Goal: Task Accomplishment & Management: Use online tool/utility

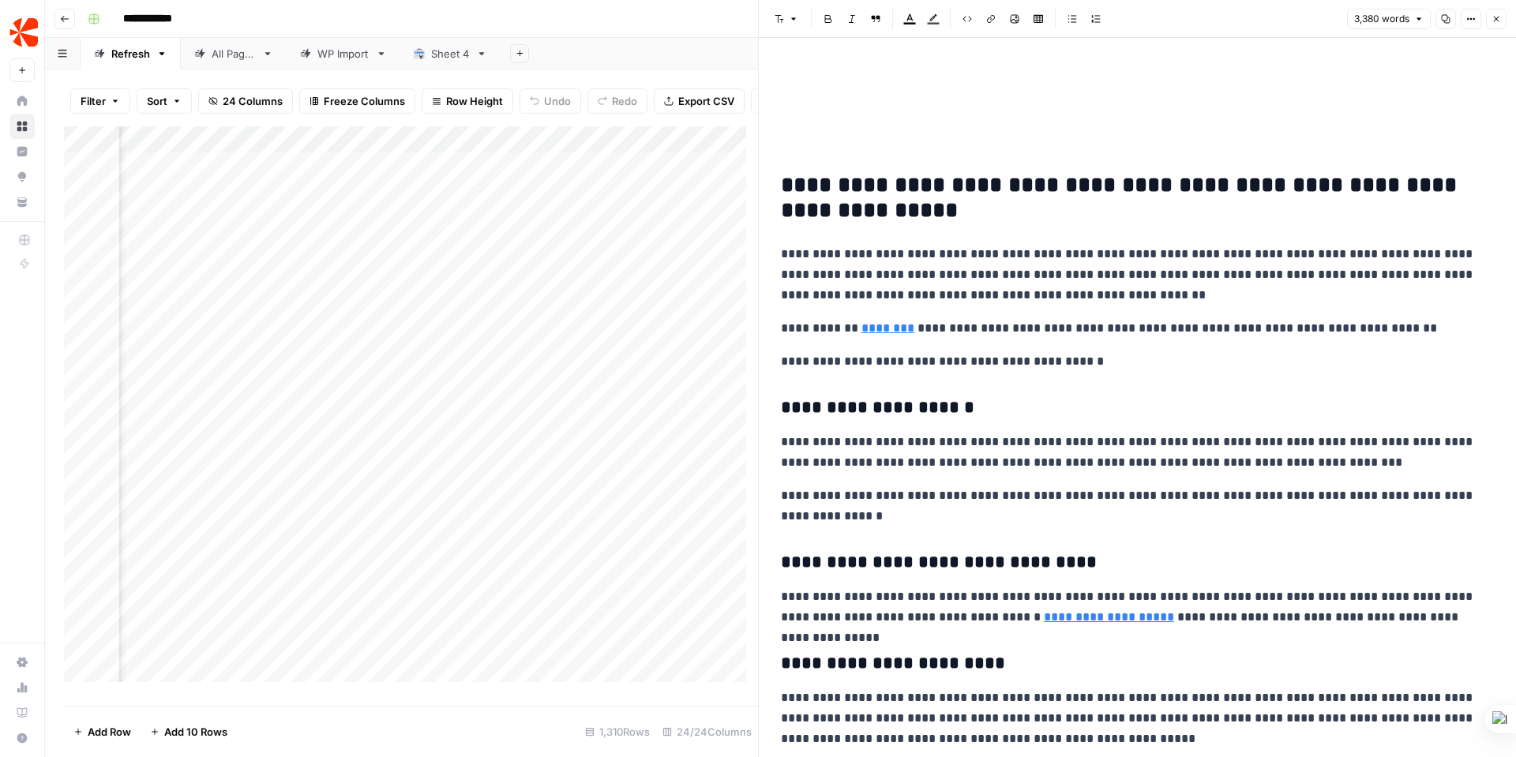
scroll to position [301, 0]
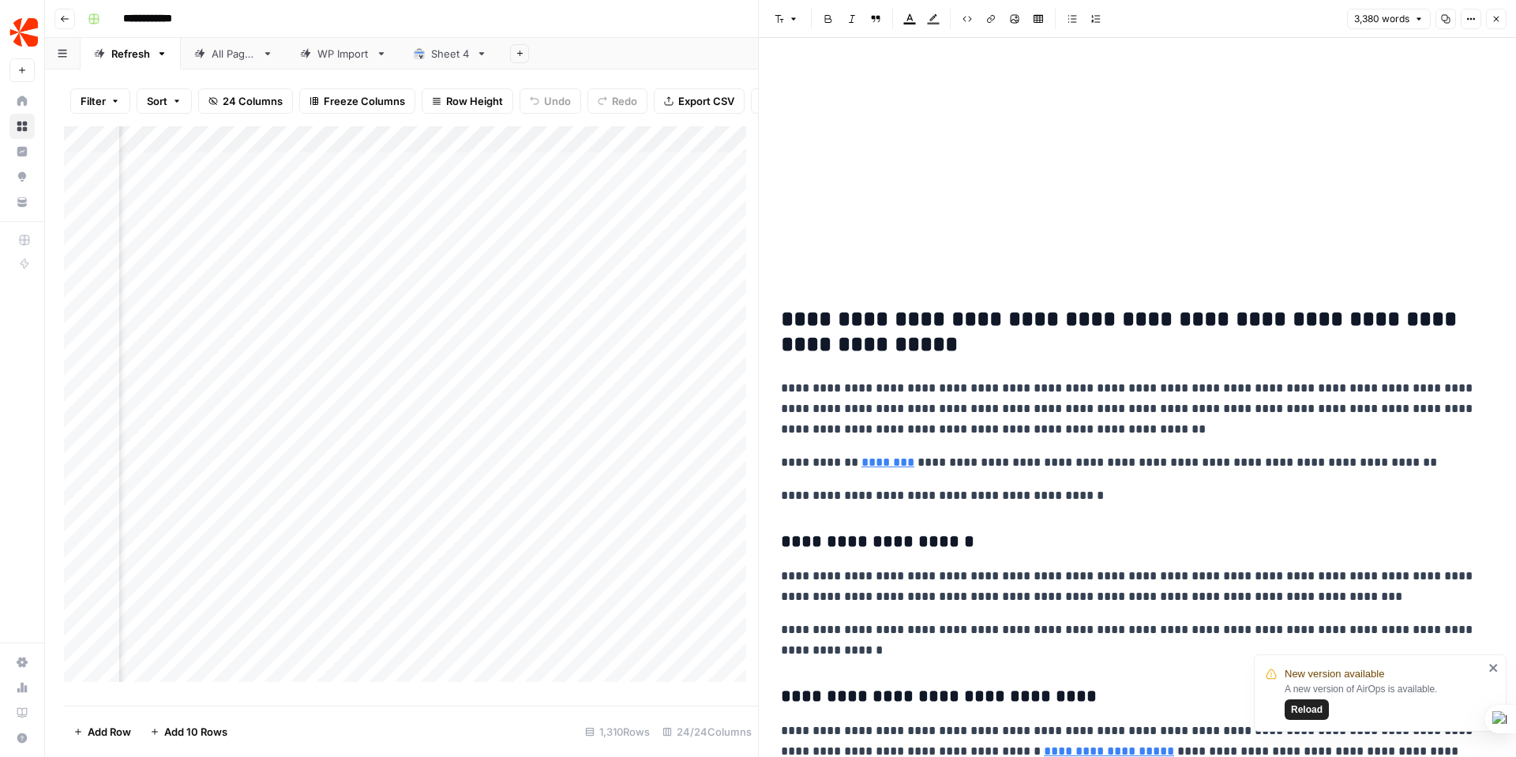
click at [693, 520] on div "Add Column" at bounding box center [411, 410] width 694 height 568
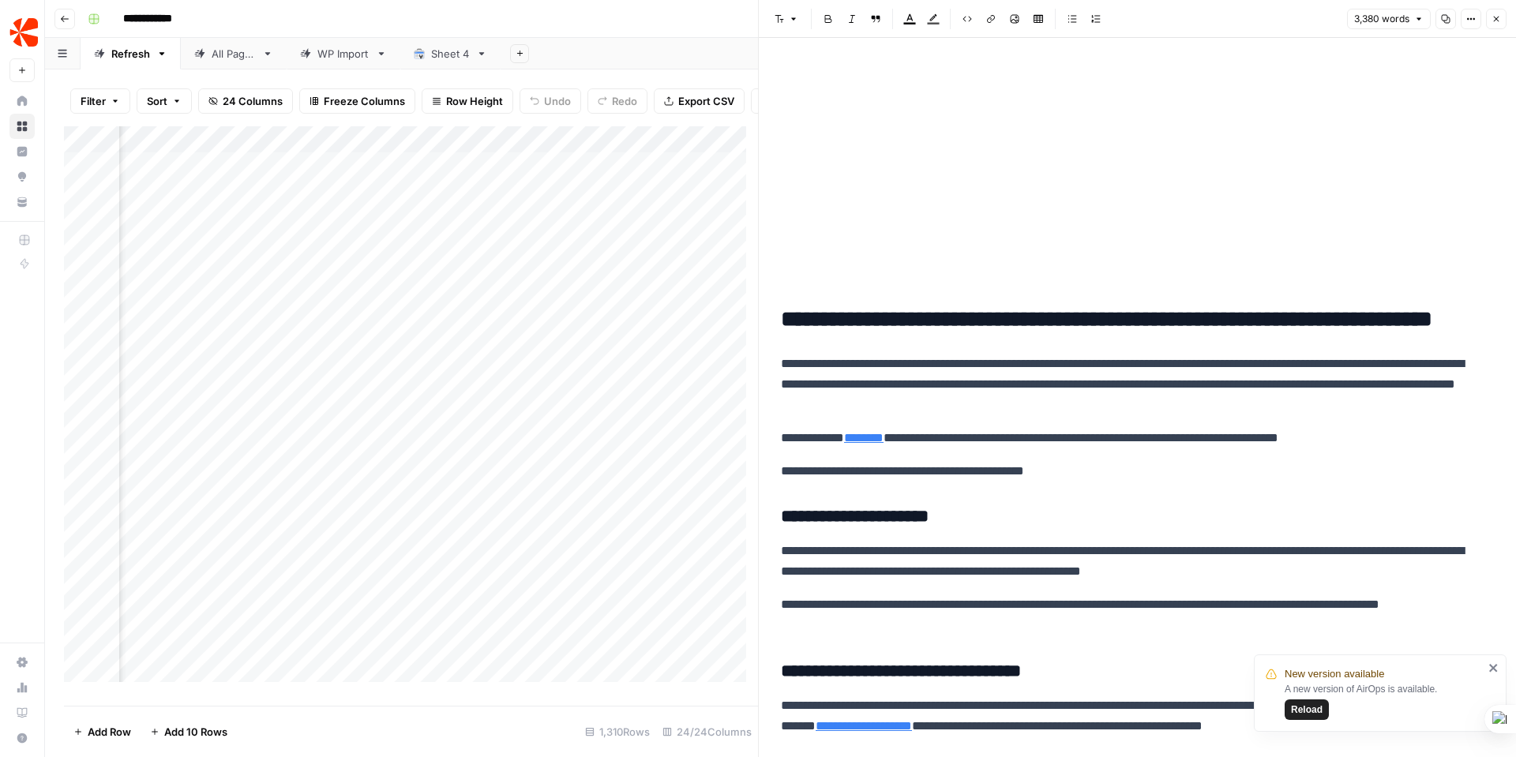
scroll to position [0, 3019]
click at [464, 525] on div "Add Column" at bounding box center [411, 410] width 694 height 568
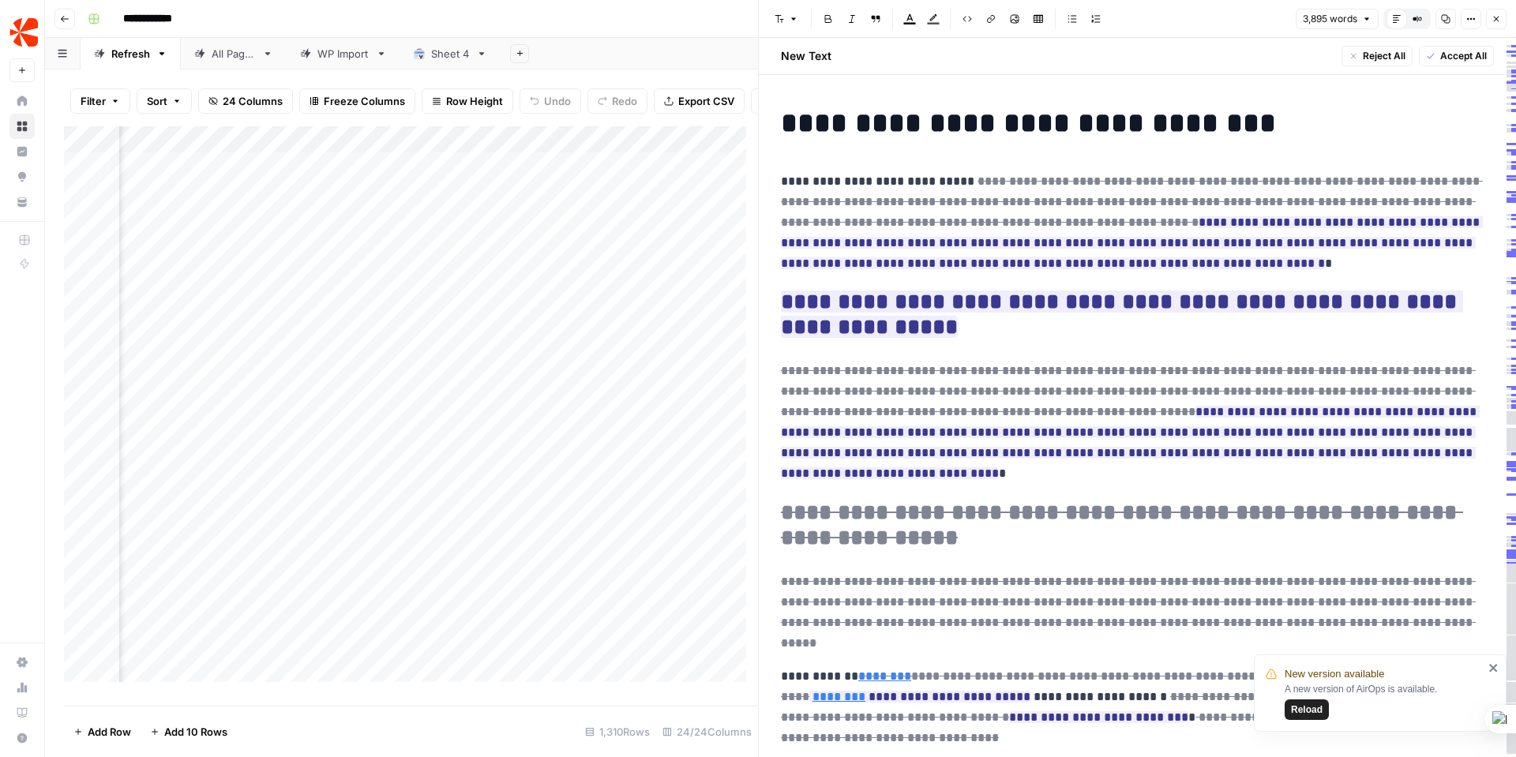
scroll to position [0, 3181]
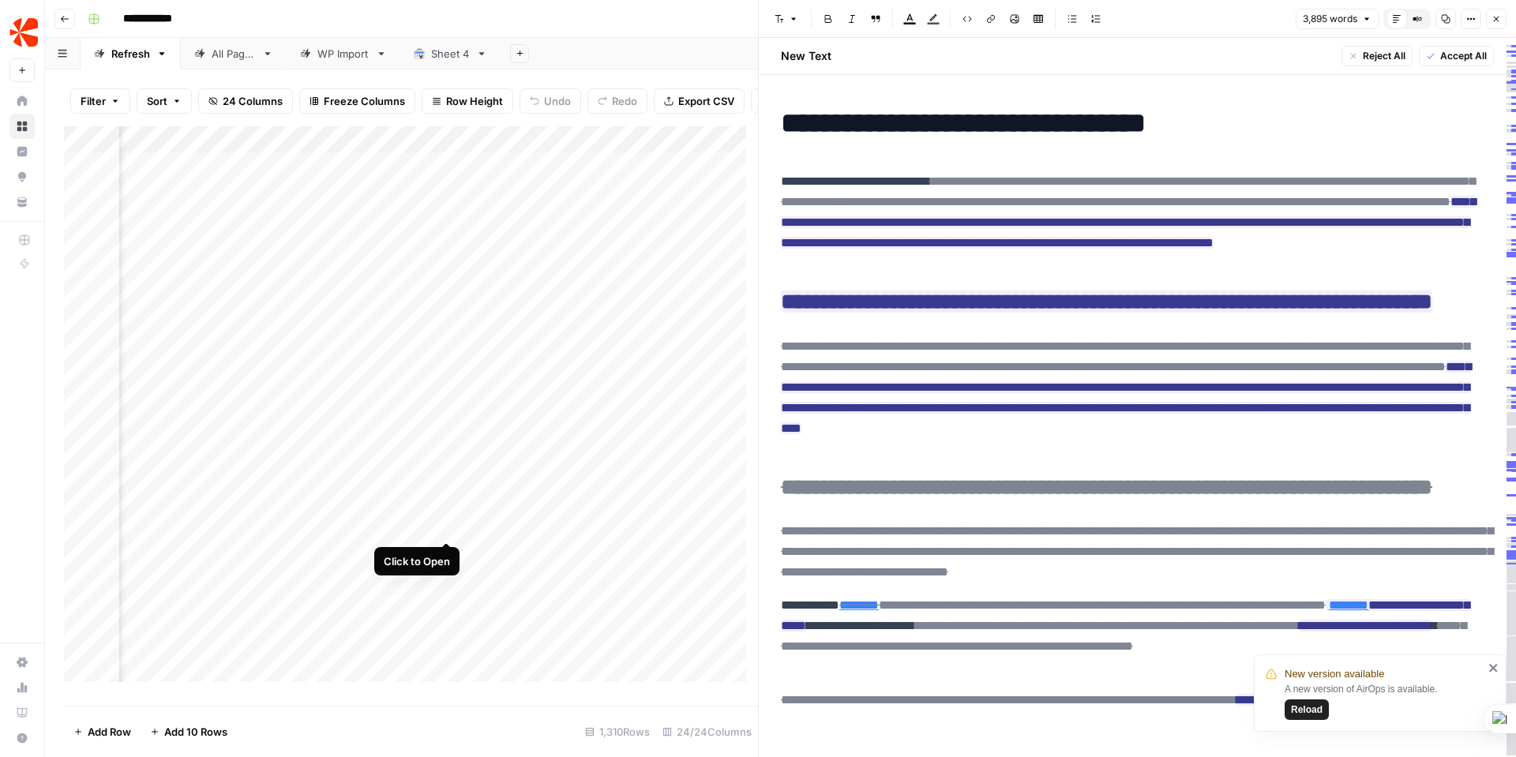
click at [445, 522] on div "Add Column" at bounding box center [411, 410] width 694 height 568
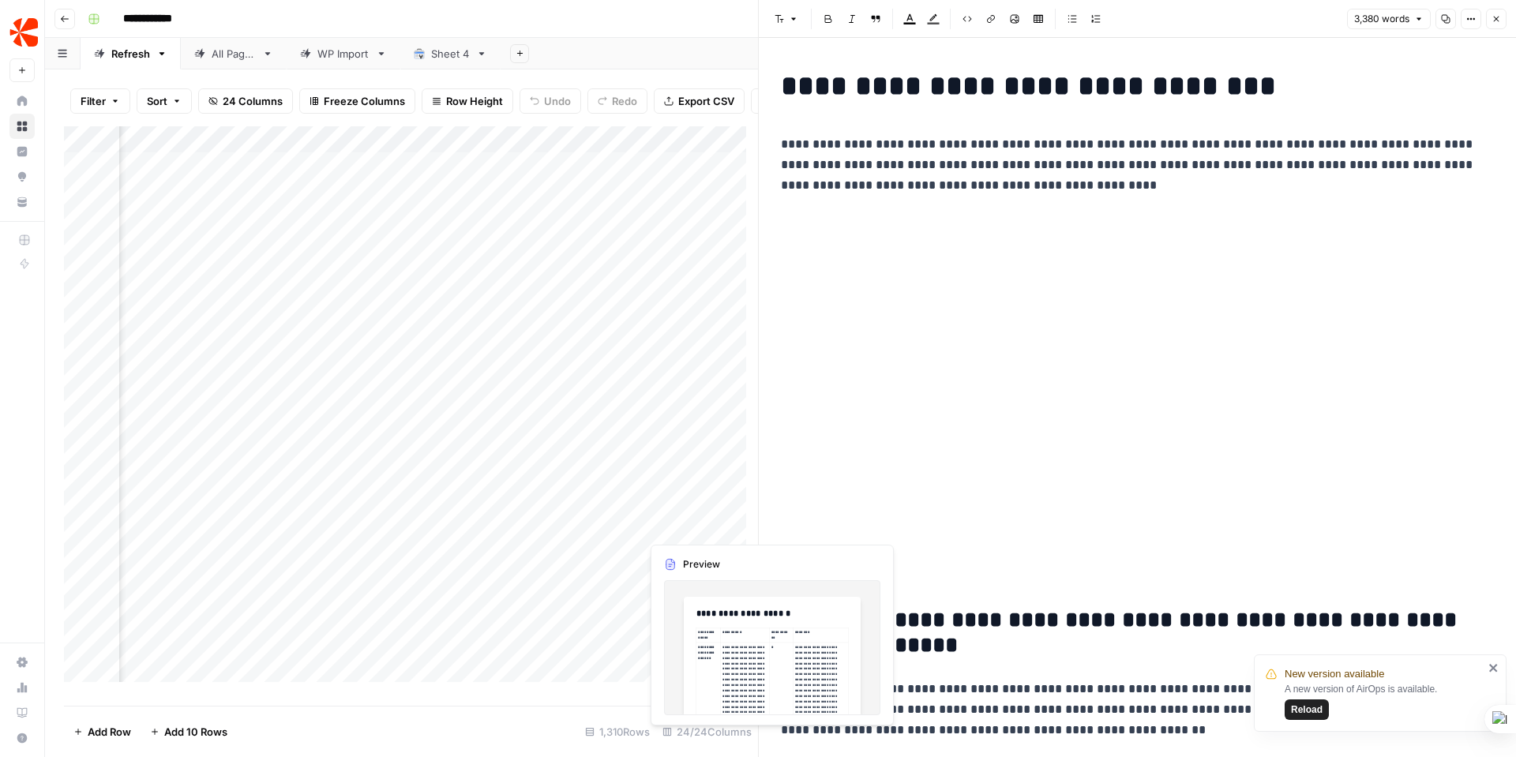
click at [684, 524] on div "Add Column" at bounding box center [411, 410] width 694 height 568
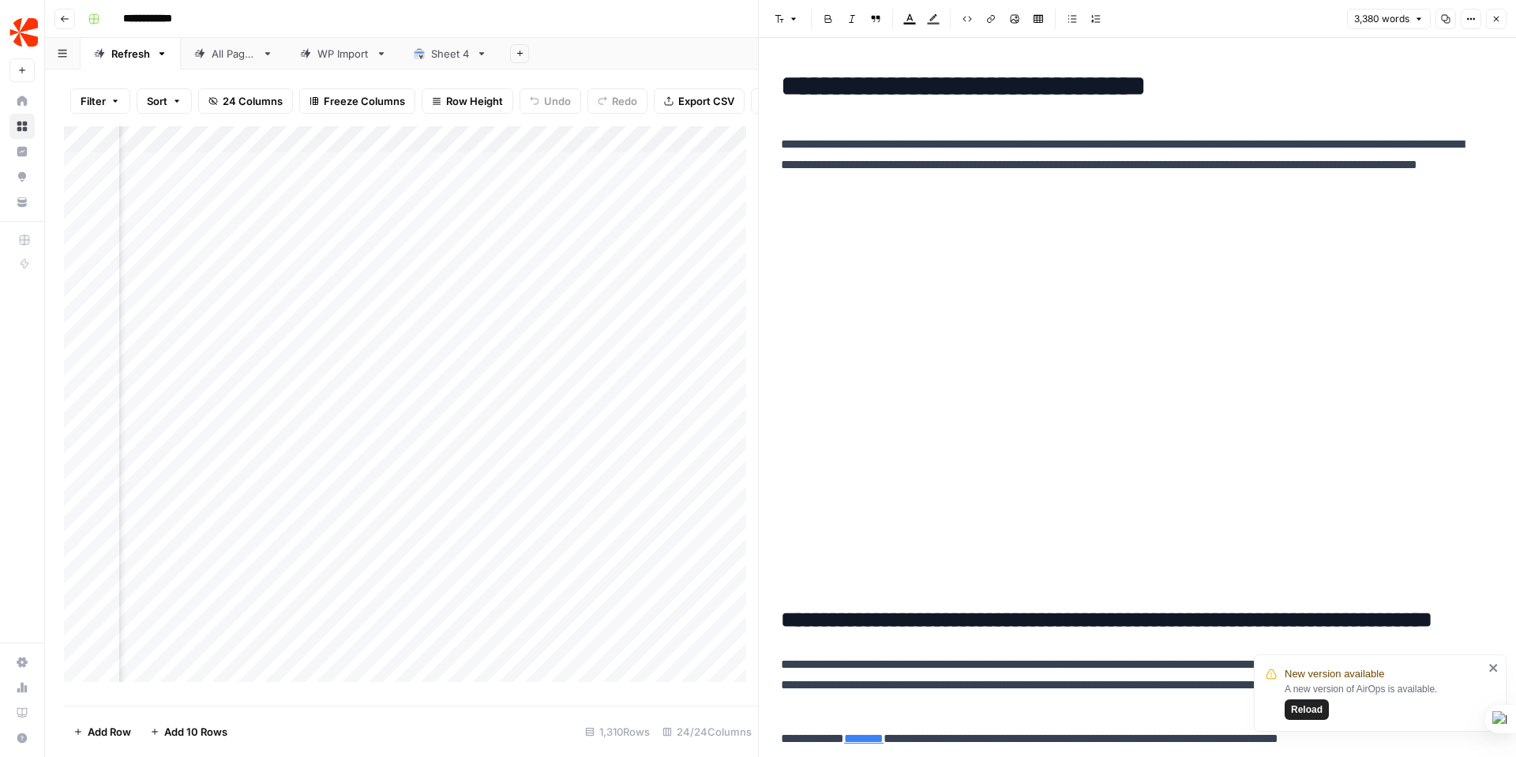
click at [687, 529] on div "Add Column" at bounding box center [411, 410] width 694 height 568
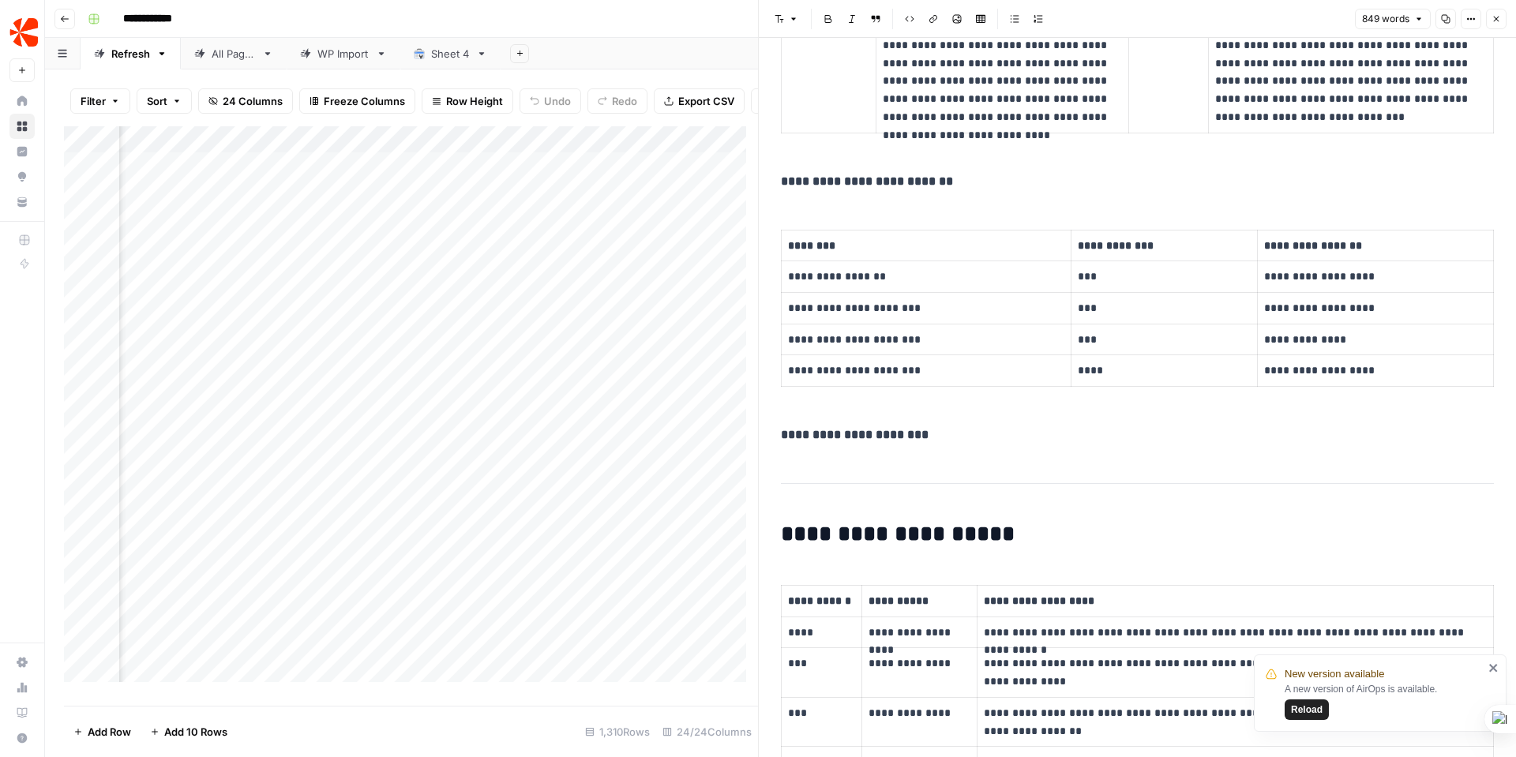
scroll to position [1426, 0]
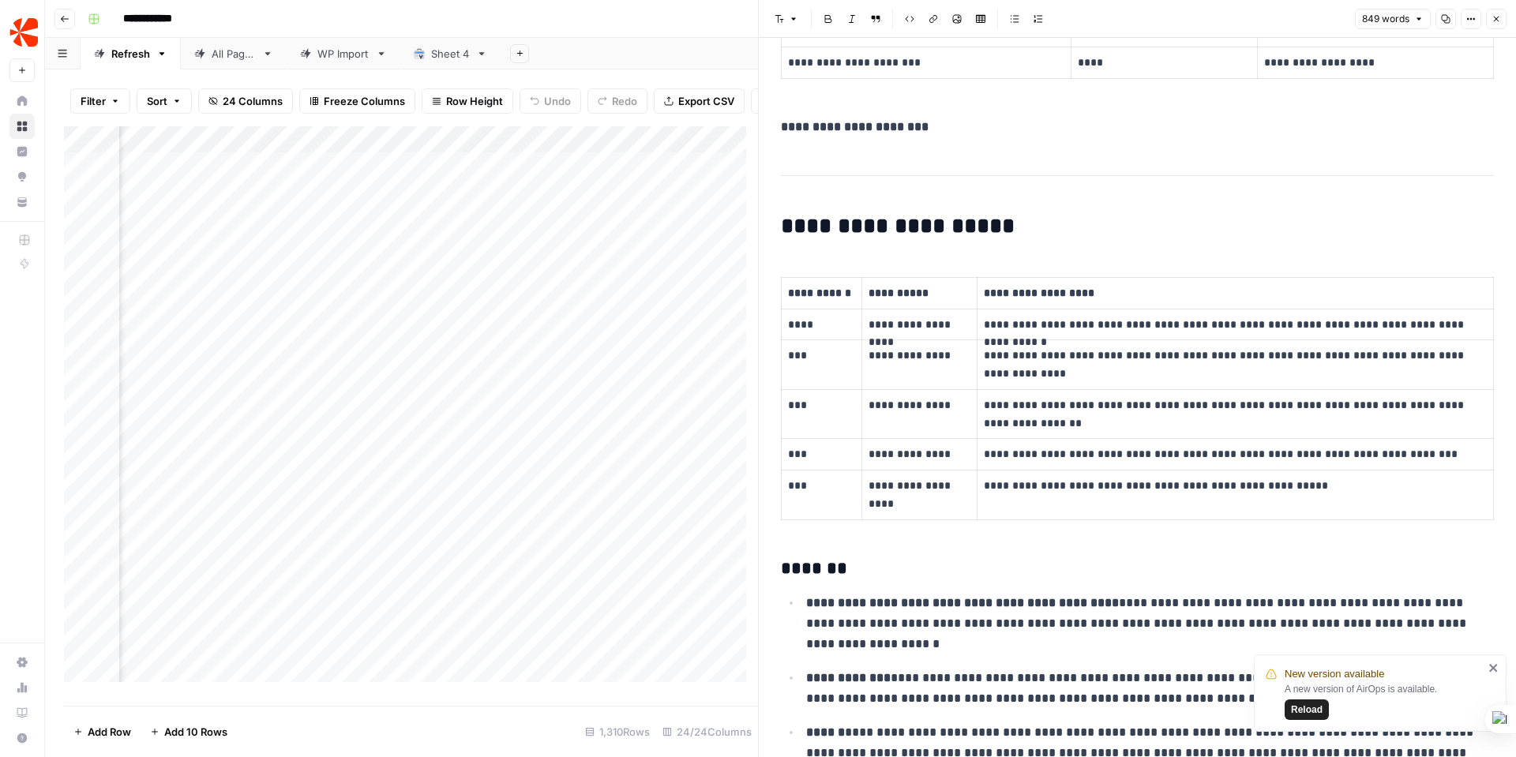
click at [1309, 717] on button "Reload" at bounding box center [1307, 710] width 44 height 21
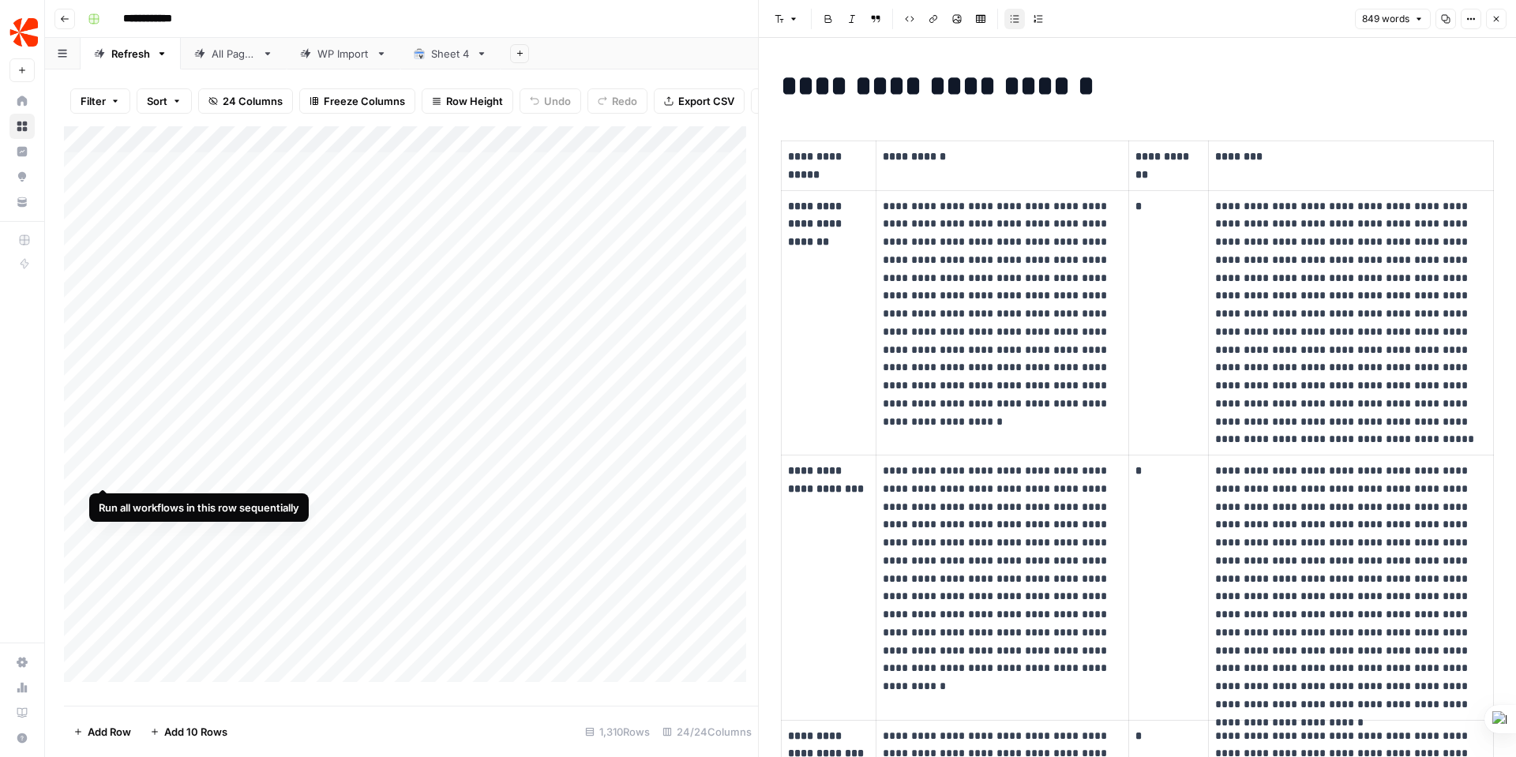
click at [106, 469] on div "Add Column" at bounding box center [411, 410] width 694 height 568
click at [102, 419] on div "Add Column" at bounding box center [411, 410] width 694 height 568
click at [606, 152] on div "Add Column" at bounding box center [411, 410] width 694 height 568
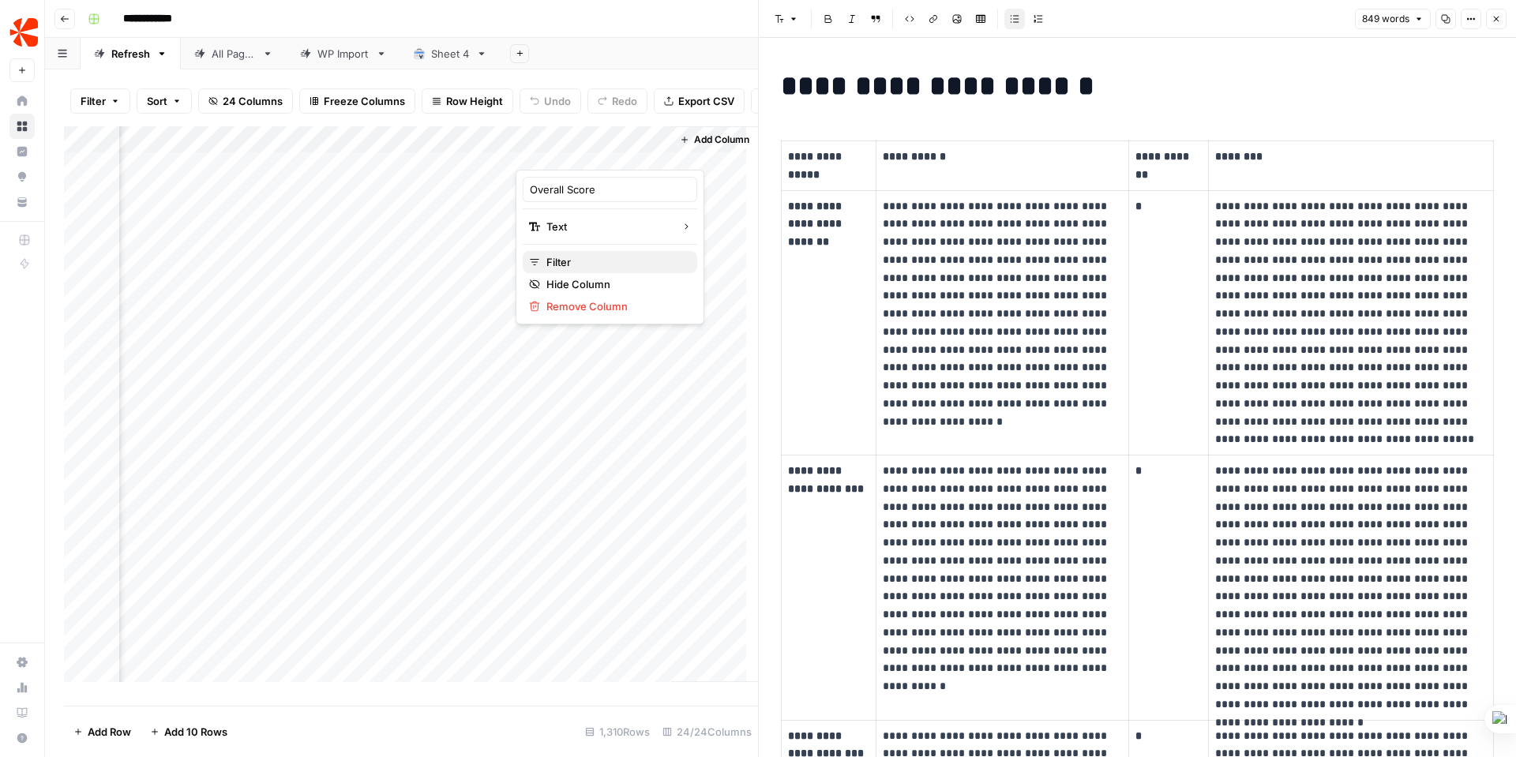
click at [562, 264] on span "Filter" at bounding box center [616, 262] width 138 height 16
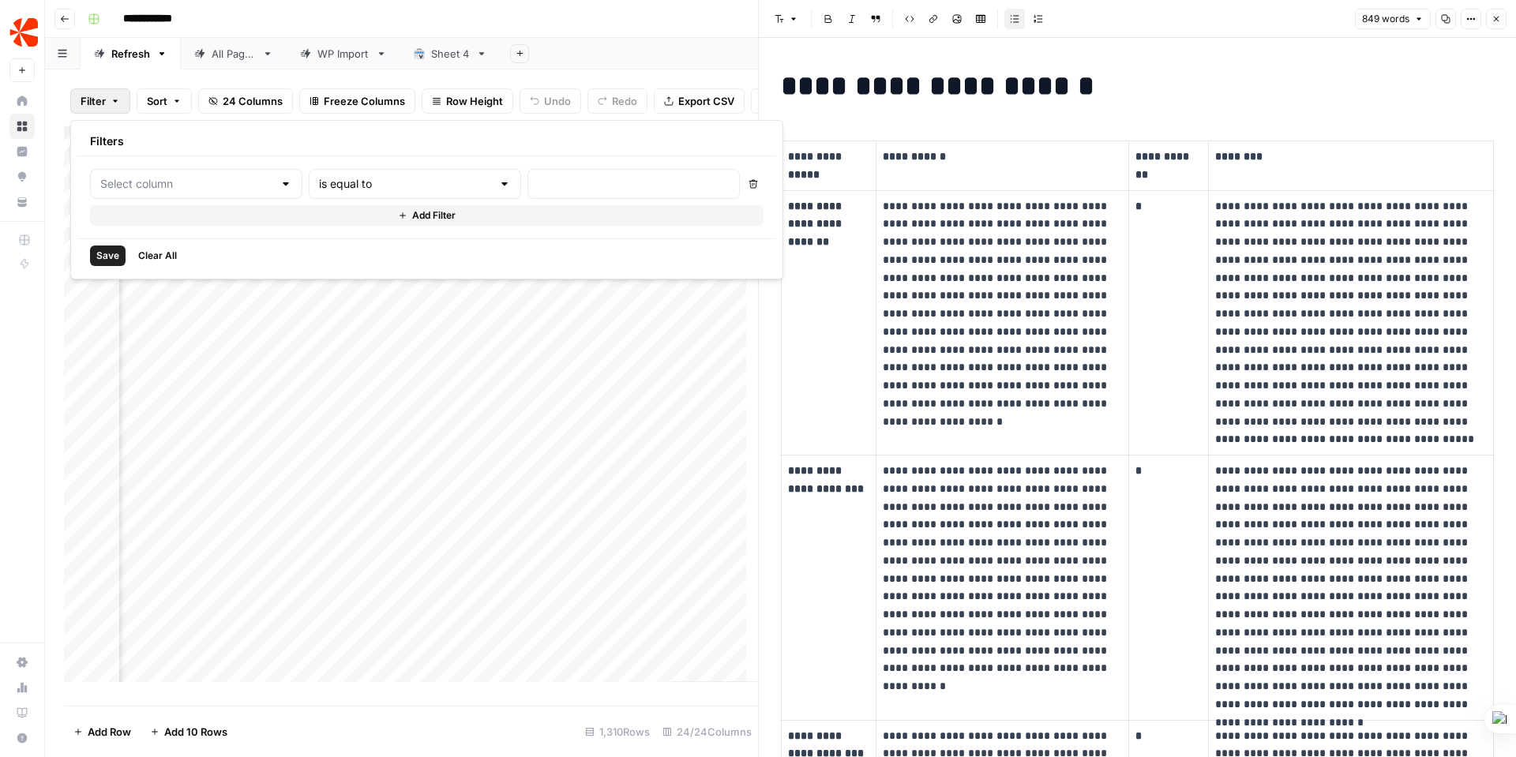
type input "Overall Score"
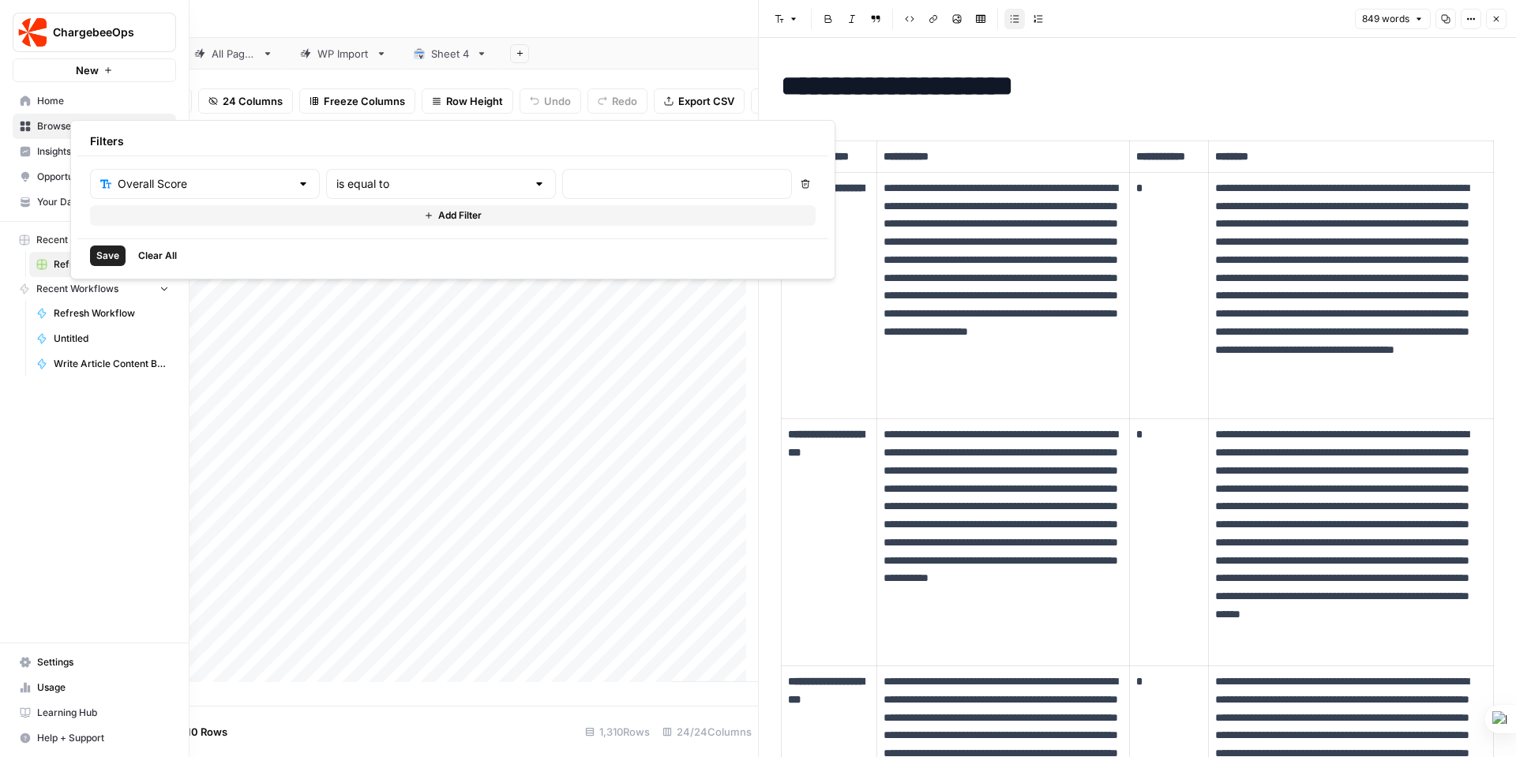
click at [161, 254] on span "Clear All" at bounding box center [157, 256] width 39 height 14
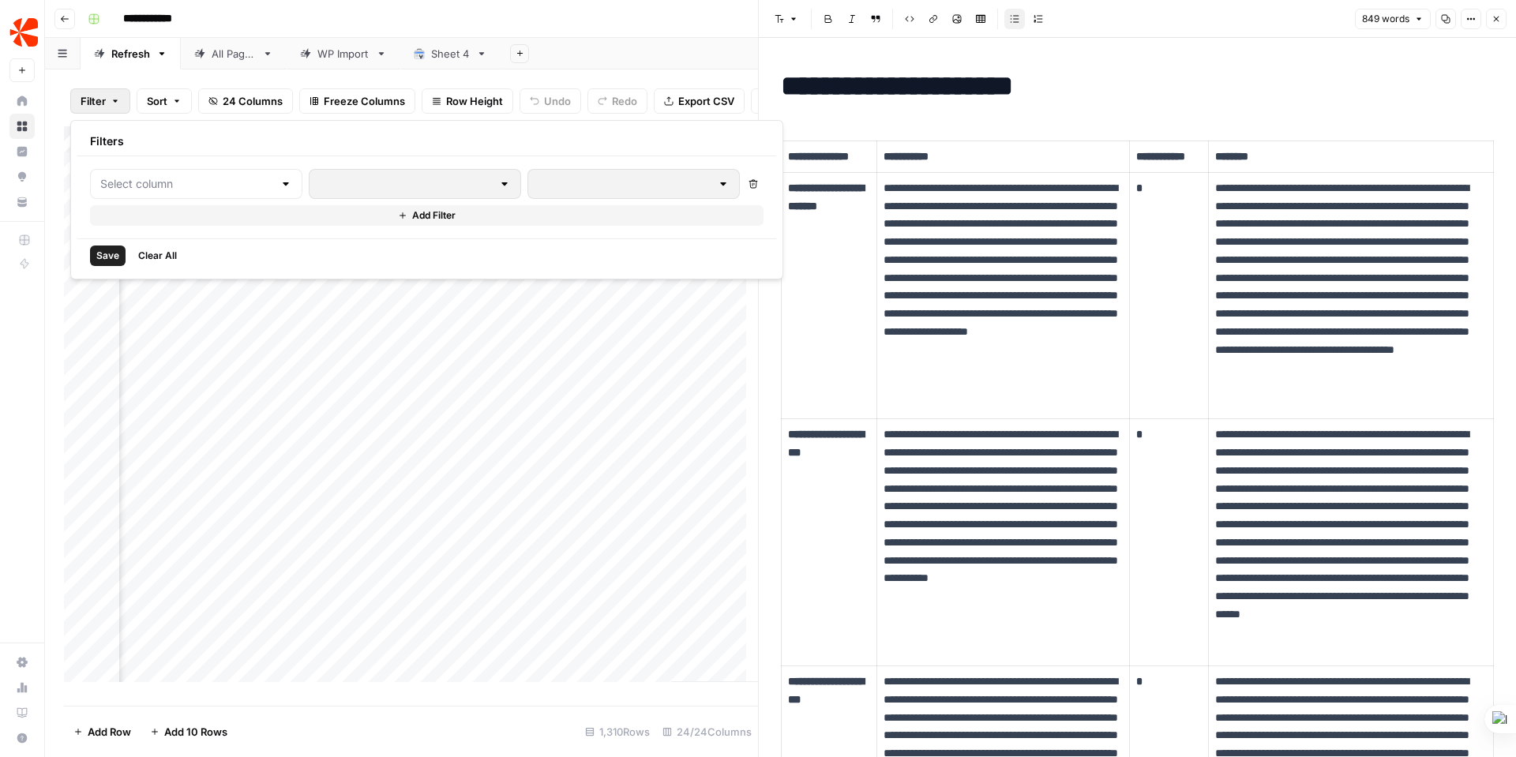
click at [740, 310] on div "Add Column" at bounding box center [714, 404] width 87 height 556
click at [529, 152] on div "Add Column" at bounding box center [411, 410] width 694 height 568
click at [585, 339] on div "Add Column" at bounding box center [411, 410] width 694 height 568
click at [547, 149] on div "Add Column" at bounding box center [411, 410] width 694 height 568
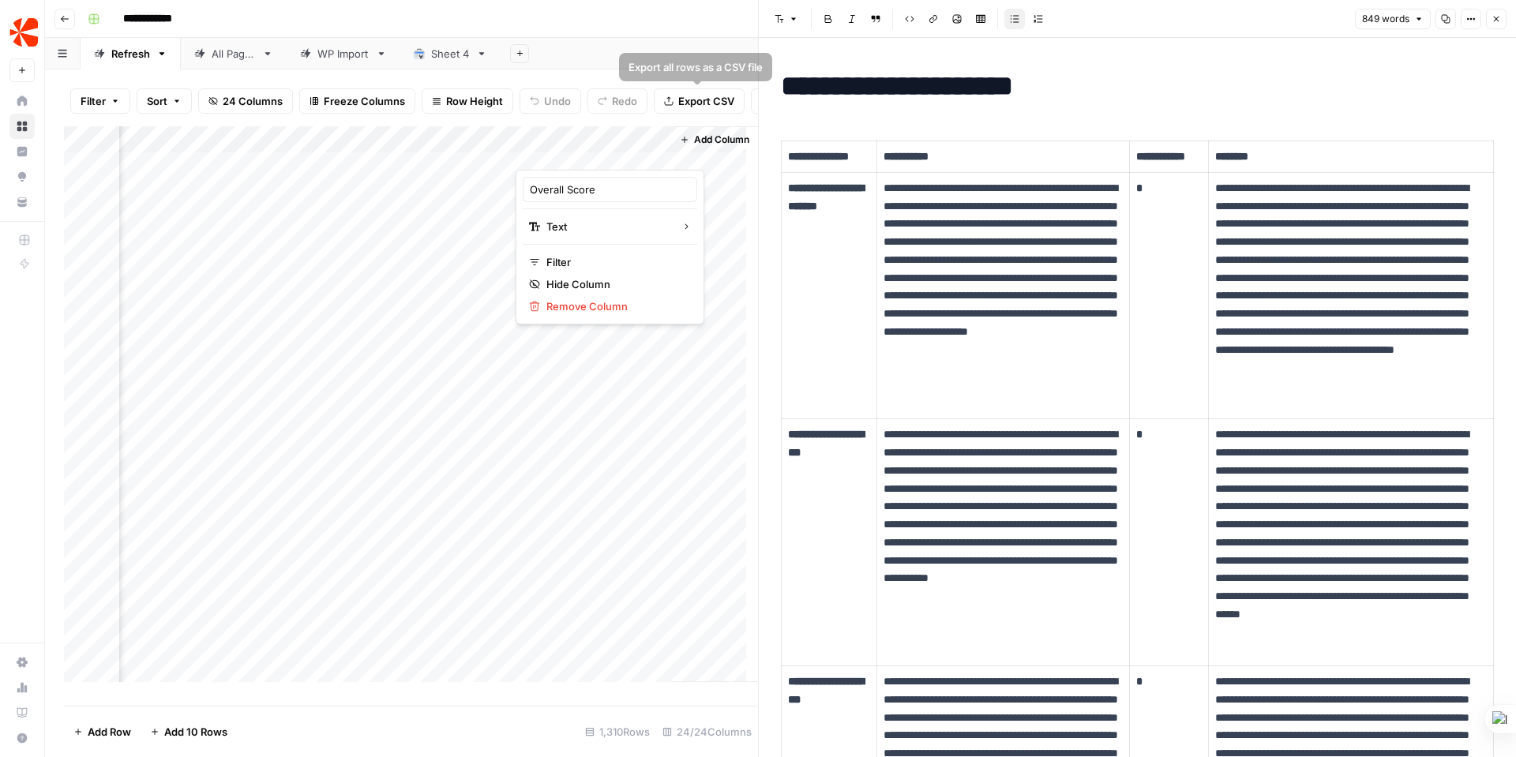
scroll to position [0, 355]
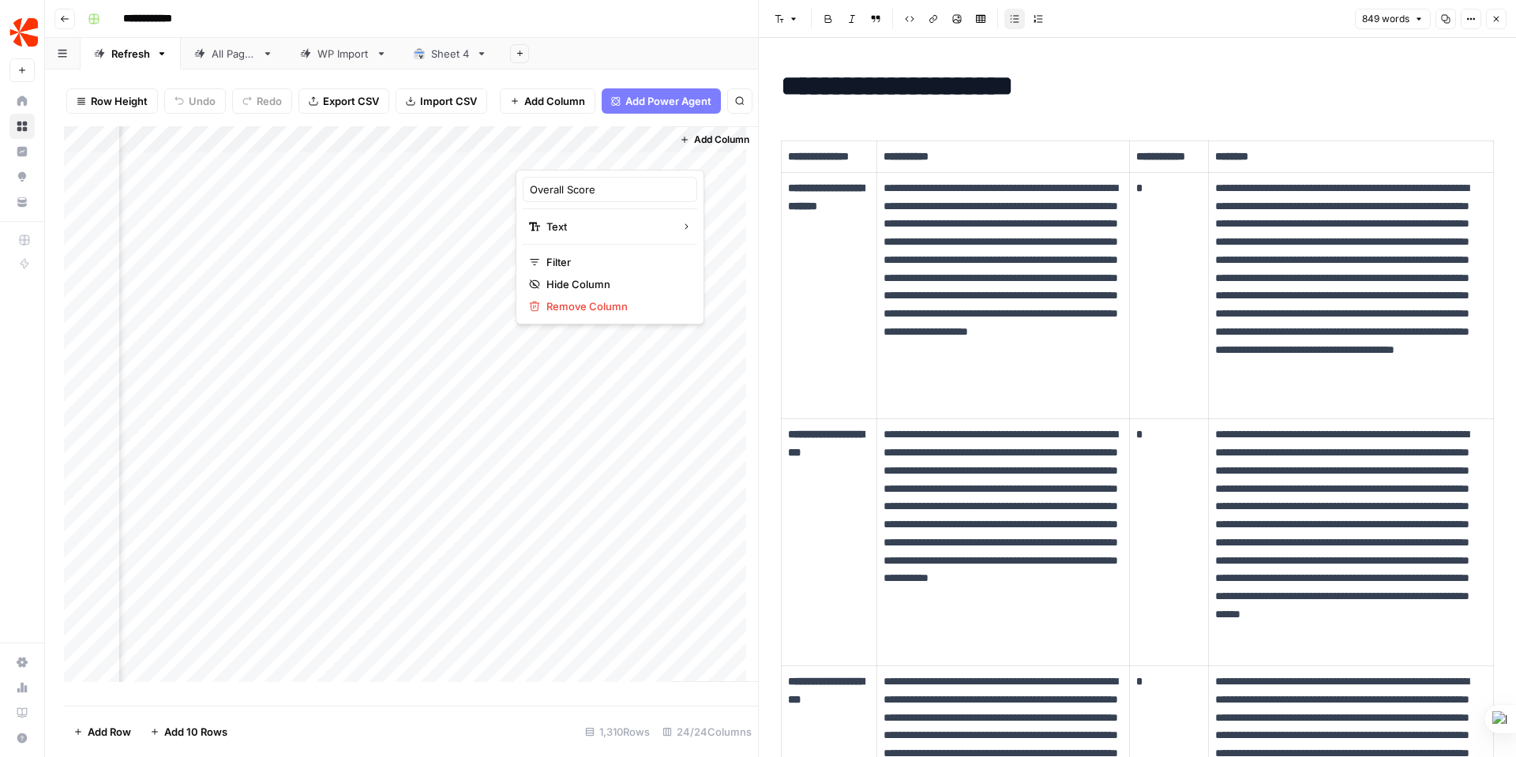
click at [638, 2] on header "**********" at bounding box center [780, 19] width 1471 height 38
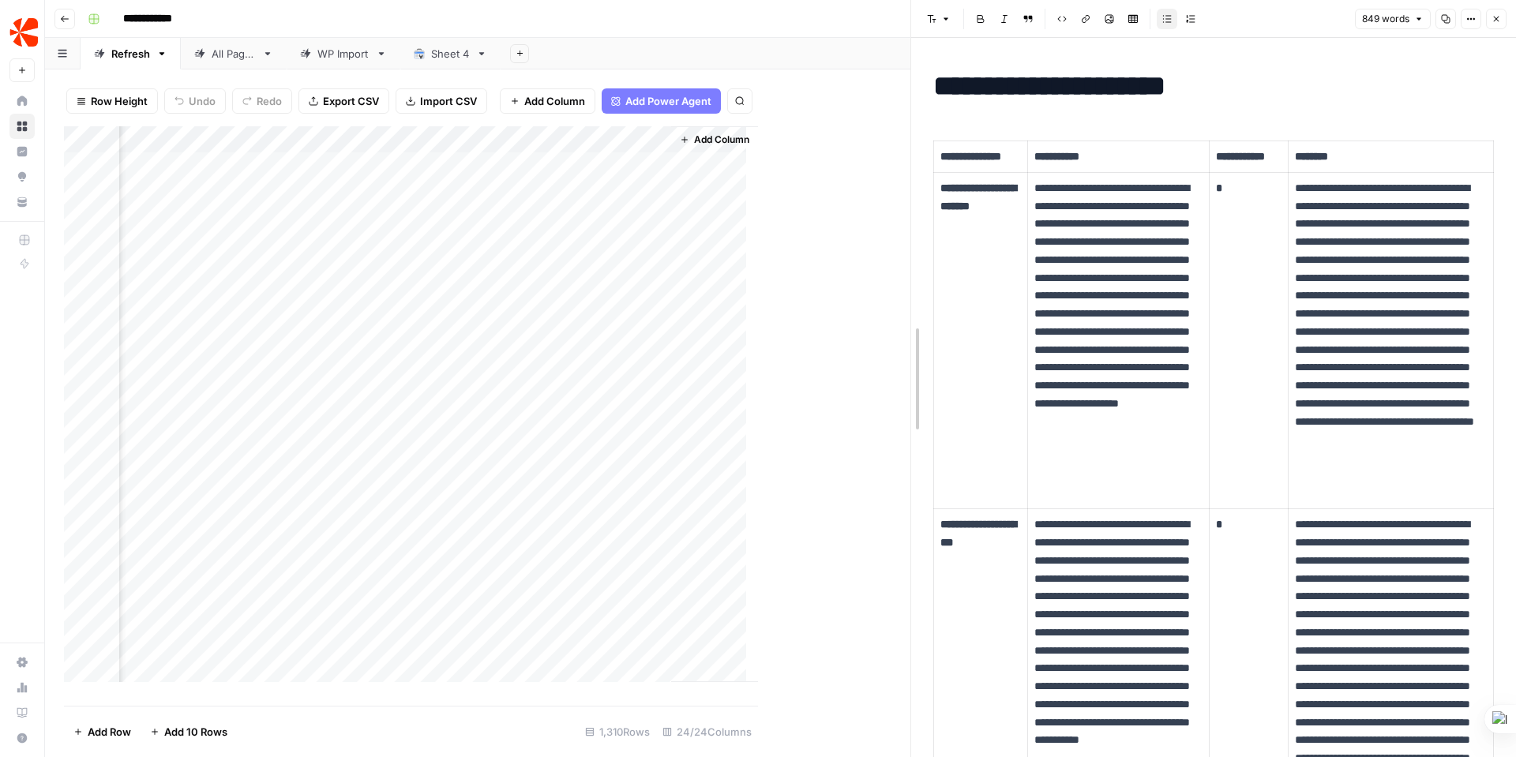
drag, startPoint x: 758, startPoint y: 381, endPoint x: 910, endPoint y: 376, distance: 151.7
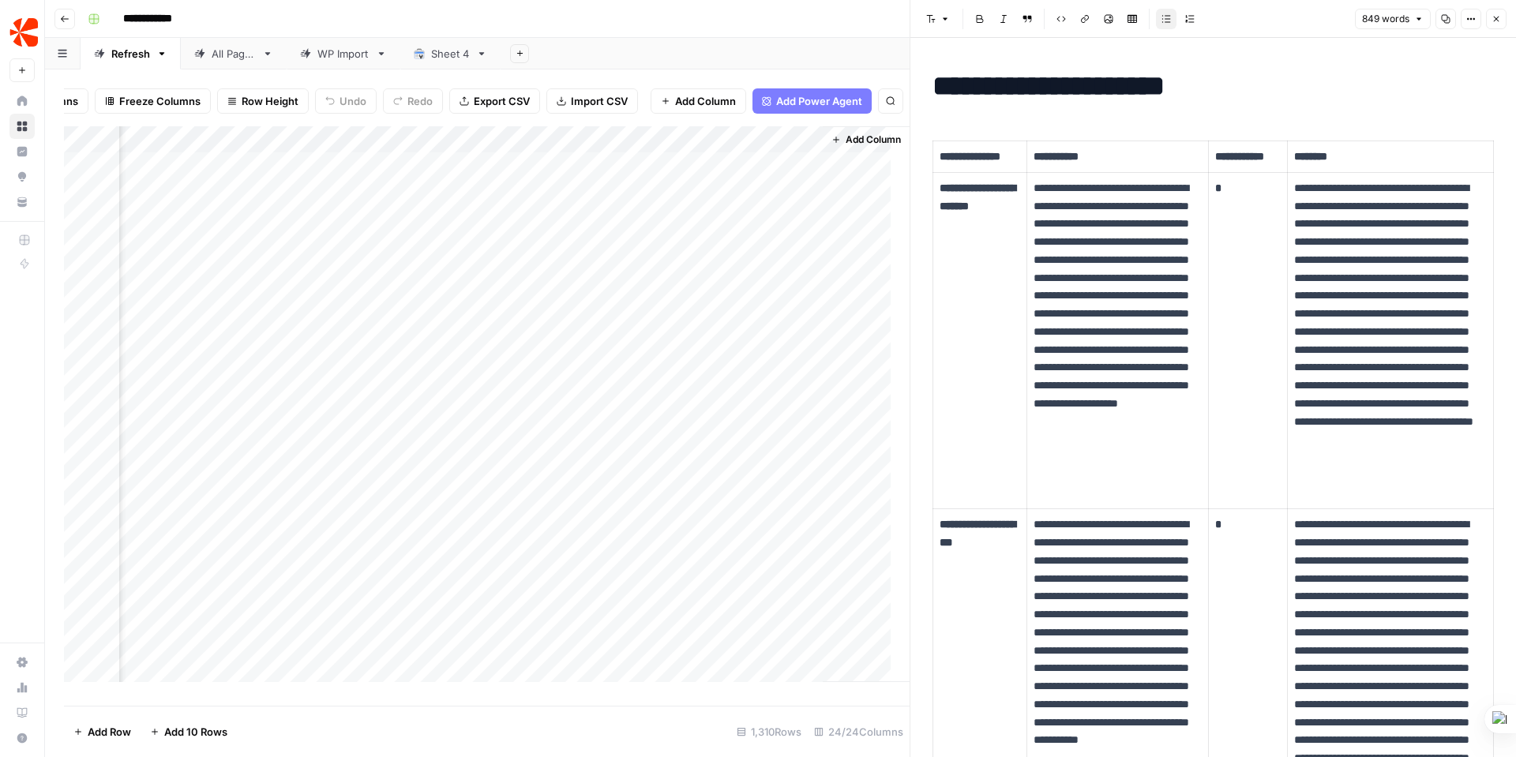
scroll to position [0, 3297]
click at [651, 310] on div "Add Column" at bounding box center [487, 410] width 846 height 568
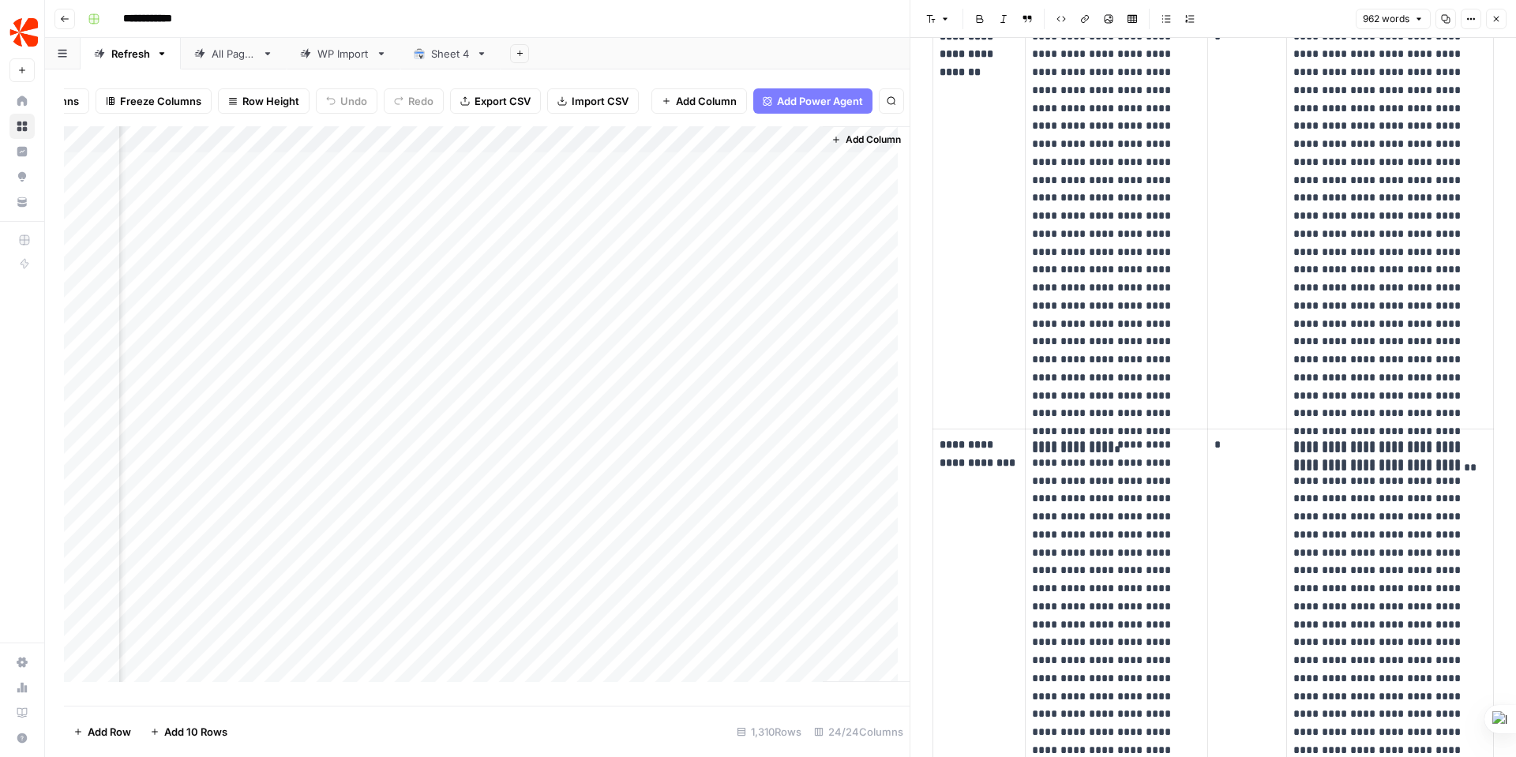
scroll to position [365, 0]
